Goal: Information Seeking & Learning: Learn about a topic

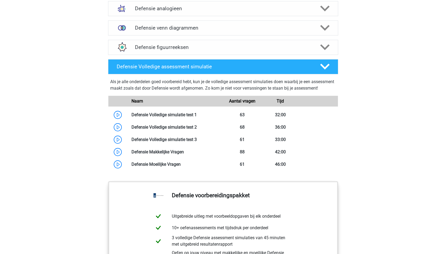
scroll to position [457, 0]
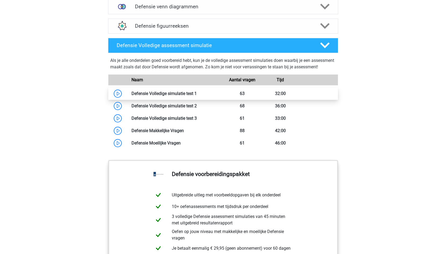
click at [197, 96] on link at bounding box center [197, 93] width 0 height 5
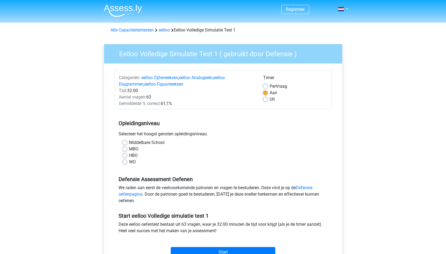
click at [131, 149] on label "MBO" at bounding box center [133, 149] width 9 height 6
click at [127, 149] on input "MBO" at bounding box center [125, 148] width 4 height 5
radio input "true"
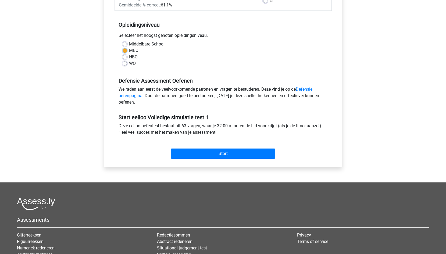
scroll to position [108, 0]
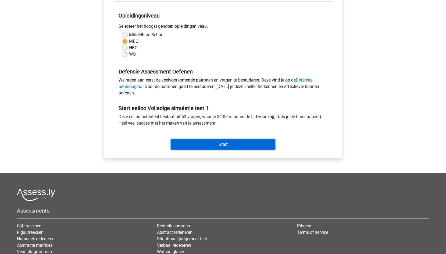
click at [224, 144] on input "Start" at bounding box center [223, 144] width 105 height 10
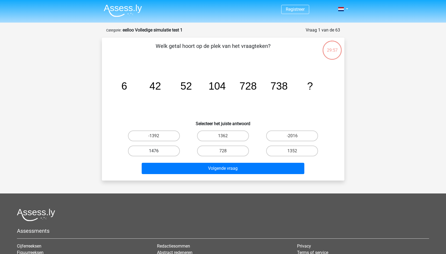
click at [149, 151] on label "1476" at bounding box center [154, 151] width 52 height 11
click at [154, 151] on input "1476" at bounding box center [155, 152] width 3 height 3
radio input "true"
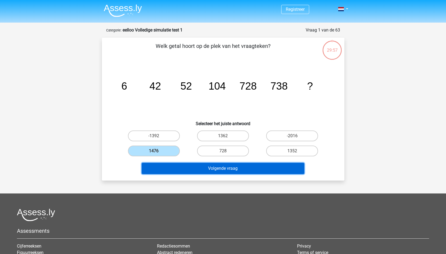
click at [196, 170] on button "Volgende vraag" at bounding box center [223, 168] width 163 height 11
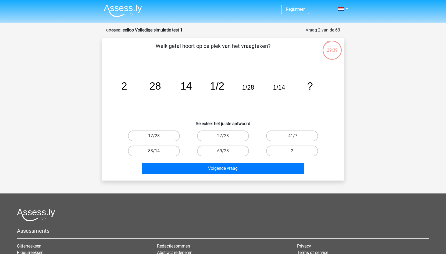
click at [294, 136] on input "-41/7" at bounding box center [293, 137] width 3 height 3
radio input "true"
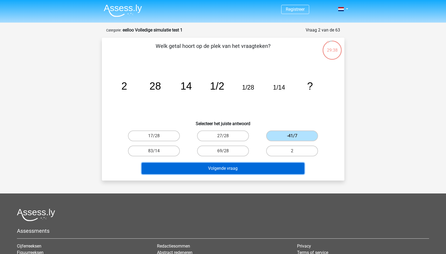
click at [268, 166] on button "Volgende vraag" at bounding box center [223, 168] width 163 height 11
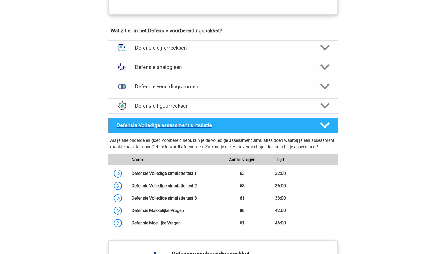
scroll to position [377, 0]
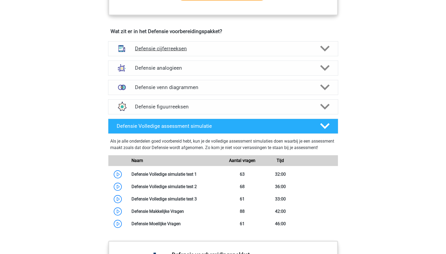
click at [157, 48] on h4 "Defensie cijferreeksen" at bounding box center [223, 48] width 176 height 6
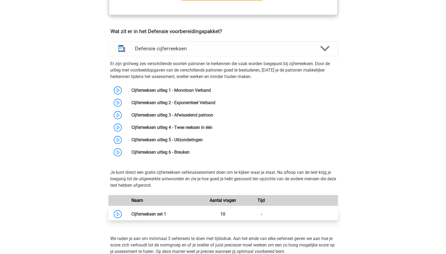
click at [166, 217] on link at bounding box center [166, 213] width 0 height 5
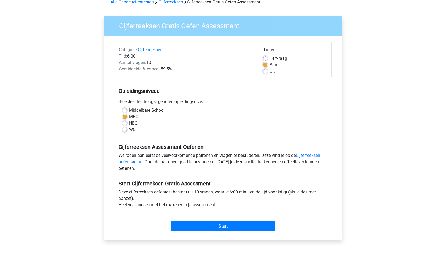
scroll to position [54, 0]
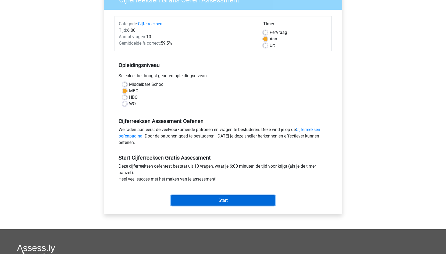
click at [191, 202] on input "Start" at bounding box center [223, 200] width 105 height 10
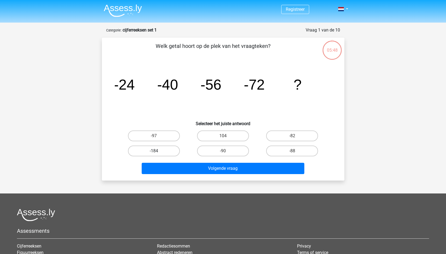
click at [147, 151] on label "-184" at bounding box center [154, 151] width 52 height 11
click at [154, 151] on input "-184" at bounding box center [155, 152] width 3 height 3
radio input "true"
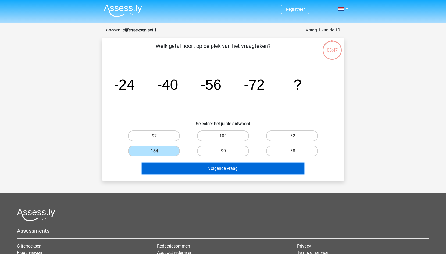
click at [180, 166] on button "Volgende vraag" at bounding box center [223, 168] width 163 height 11
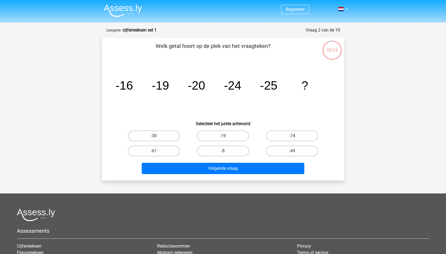
click at [159, 137] on label "-30" at bounding box center [154, 135] width 52 height 11
click at [157, 137] on input "-30" at bounding box center [155, 137] width 3 height 3
radio input "true"
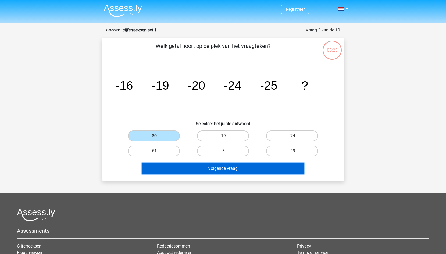
click at [169, 165] on button "Volgende vraag" at bounding box center [223, 168] width 163 height 11
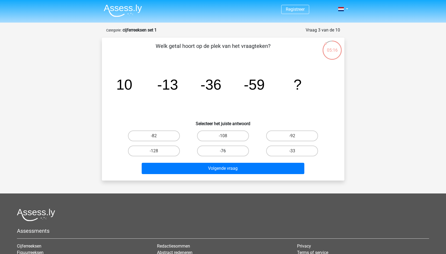
click at [229, 150] on label "-76" at bounding box center [223, 151] width 52 height 11
click at [227, 151] on input "-76" at bounding box center [224, 152] width 3 height 3
radio input "true"
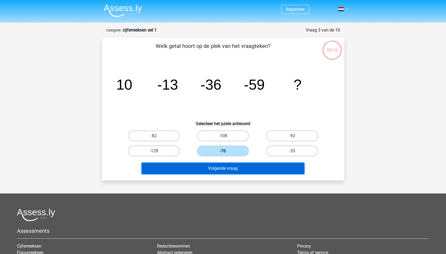
click at [228, 169] on button "Volgende vraag" at bounding box center [223, 168] width 163 height 11
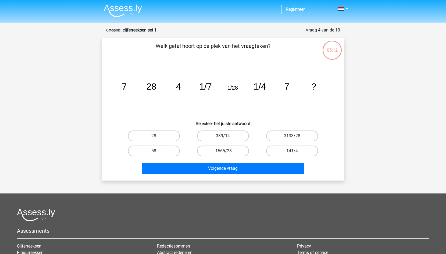
click at [236, 134] on label "389/14" at bounding box center [223, 135] width 52 height 11
click at [227, 136] on input "389/14" at bounding box center [224, 137] width 3 height 3
radio input "true"
click at [276, 149] on label "141/4" at bounding box center [292, 151] width 52 height 11
click at [292, 151] on input "141/4" at bounding box center [293, 152] width 3 height 3
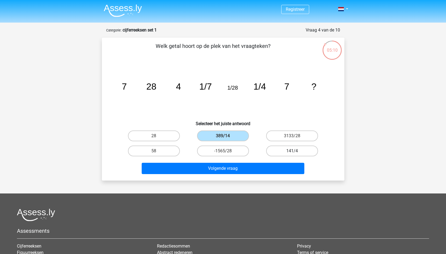
radio input "true"
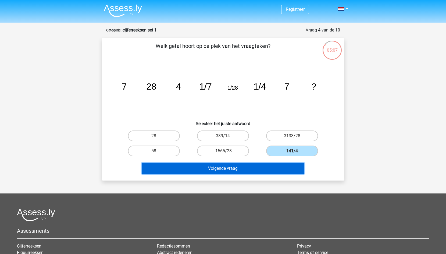
click at [242, 167] on button "Volgende vraag" at bounding box center [223, 168] width 163 height 11
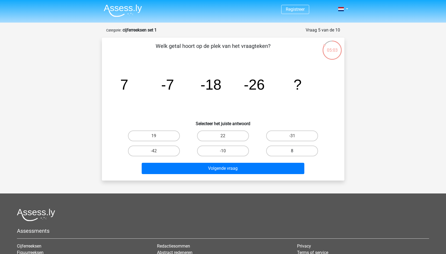
click at [297, 147] on label "8" at bounding box center [292, 151] width 52 height 11
click at [296, 151] on input "8" at bounding box center [293, 152] width 3 height 3
radio input "true"
click at [254, 160] on div "Volgende vraag" at bounding box center [223, 167] width 225 height 18
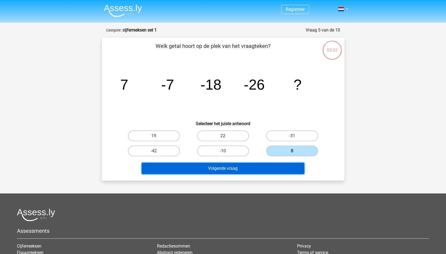
click at [249, 167] on button "Volgende vraag" at bounding box center [223, 168] width 163 height 11
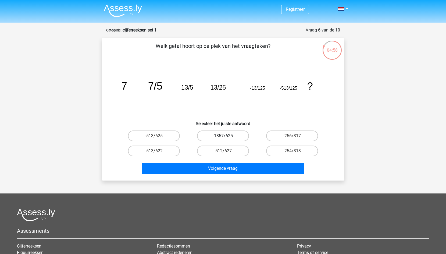
click at [238, 137] on label "-1857/625" at bounding box center [223, 135] width 52 height 11
click at [227, 137] on input "-1857/625" at bounding box center [224, 137] width 3 height 3
radio input "true"
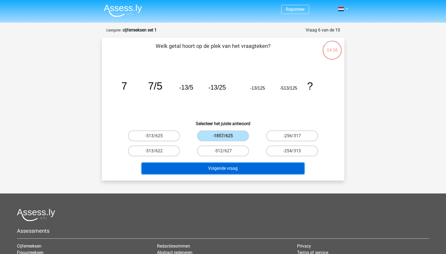
click at [228, 167] on button "Volgende vraag" at bounding box center [223, 168] width 163 height 11
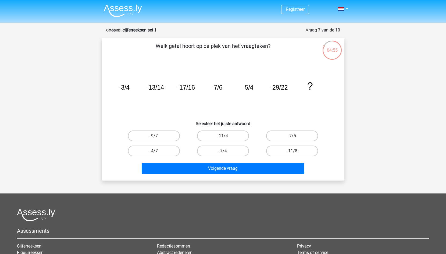
click at [160, 150] on label "-4/7" at bounding box center [154, 151] width 52 height 11
click at [157, 151] on input "-4/7" at bounding box center [155, 152] width 3 height 3
radio input "true"
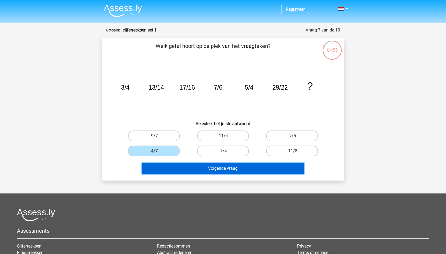
click at [180, 163] on button "Volgende vraag" at bounding box center [223, 168] width 163 height 11
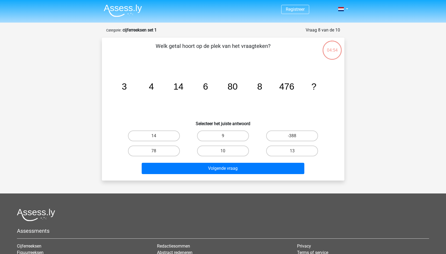
scroll to position [27, 0]
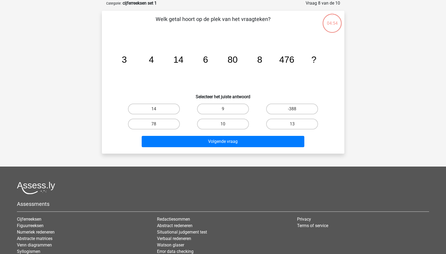
click at [293, 110] on input "-388" at bounding box center [293, 110] width 3 height 3
radio input "true"
click at [277, 108] on label "-388" at bounding box center [292, 109] width 52 height 11
click at [292, 109] on input "-388" at bounding box center [293, 110] width 3 height 3
click at [228, 123] on label "10" at bounding box center [223, 124] width 52 height 11
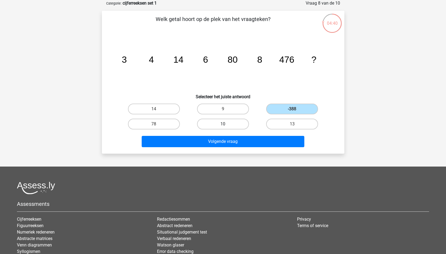
click at [227, 124] on input "10" at bounding box center [224, 125] width 3 height 3
radio input "true"
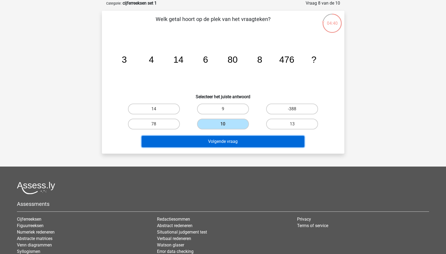
click at [233, 146] on button "Volgende vraag" at bounding box center [223, 141] width 163 height 11
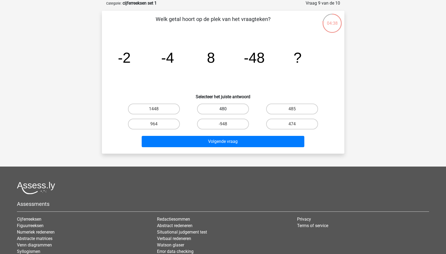
click at [237, 108] on label "480" at bounding box center [223, 109] width 52 height 11
click at [227, 109] on input "480" at bounding box center [224, 110] width 3 height 3
radio input "true"
click at [233, 107] on label "480" at bounding box center [223, 109] width 52 height 11
click at [227, 109] on input "480" at bounding box center [224, 110] width 3 height 3
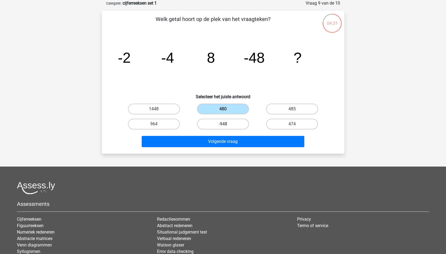
click at [238, 124] on label "-948" at bounding box center [223, 124] width 52 height 11
click at [227, 124] on input "-948" at bounding box center [224, 125] width 3 height 3
radio input "true"
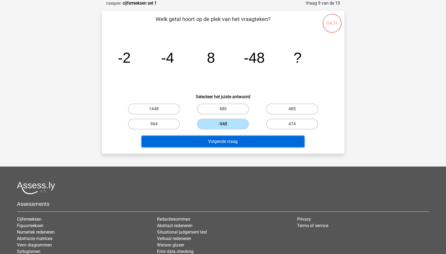
click at [240, 147] on button "Volgende vraag" at bounding box center [223, 141] width 163 height 11
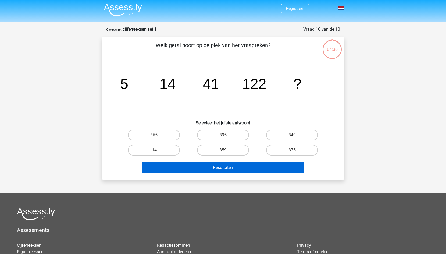
scroll to position [0, 0]
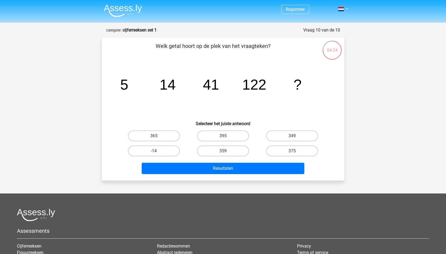
click at [224, 153] on input "359" at bounding box center [224, 152] width 3 height 3
radio input "true"
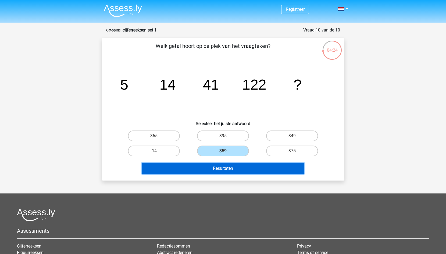
click at [229, 171] on button "Resultaten" at bounding box center [223, 168] width 163 height 11
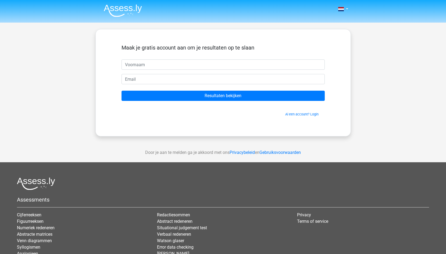
click at [127, 11] on img at bounding box center [123, 10] width 38 height 13
